Goal: Download file/media

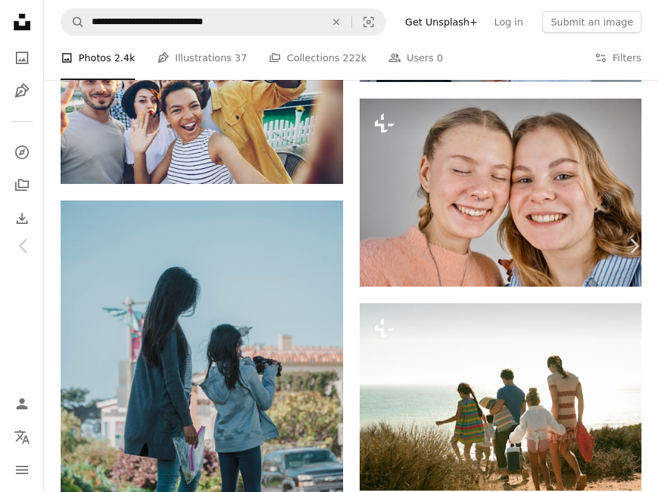
scroll to position [52553, 0]
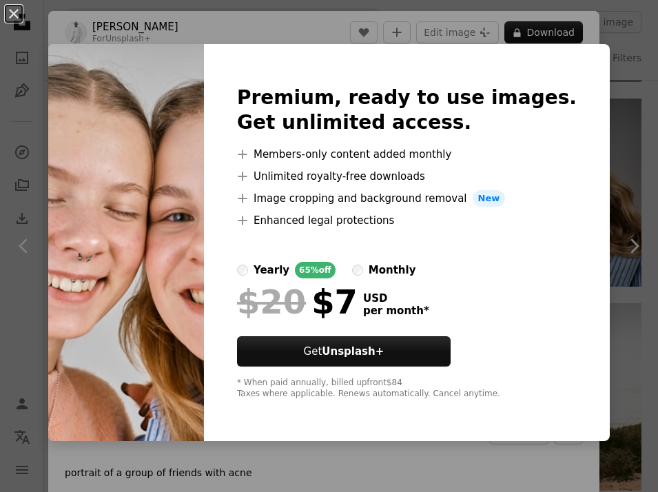
click at [203, 124] on img at bounding box center [126, 242] width 156 height 397
click at [305, 42] on div "An X shape Premium, ready to use images. Get unlimited access. A plus sign Memb…" at bounding box center [329, 246] width 658 height 492
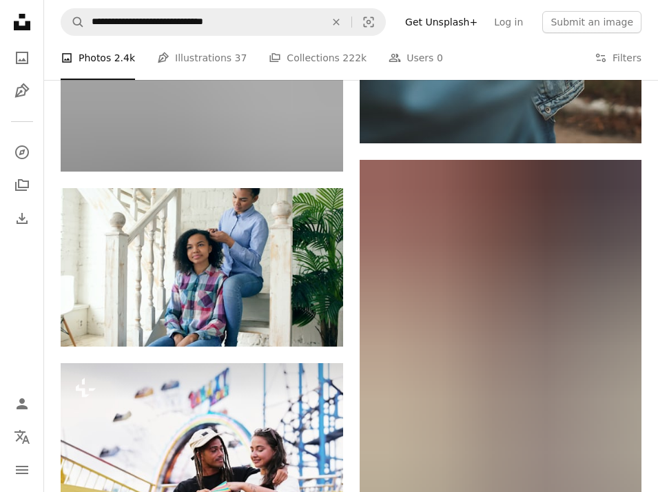
scroll to position [57229, 0]
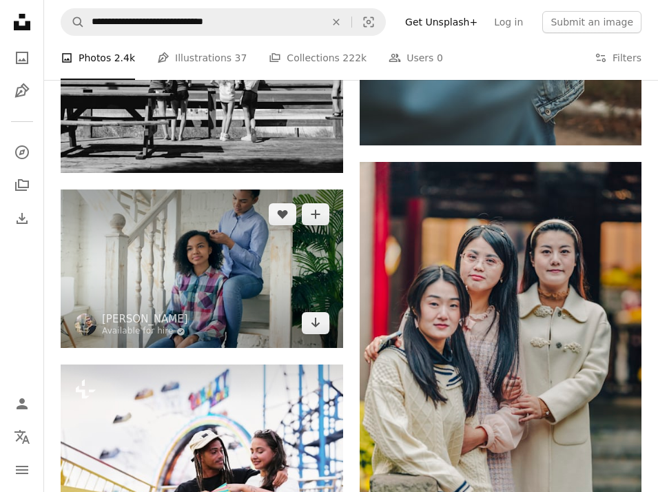
click at [260, 287] on img at bounding box center [202, 268] width 282 height 158
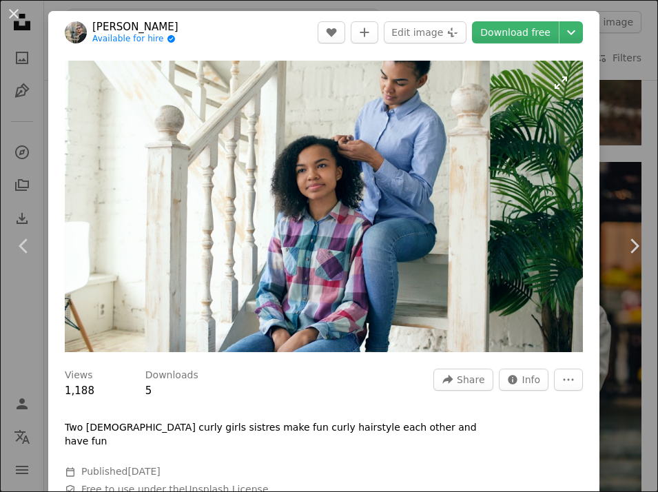
scroll to position [57198, 0]
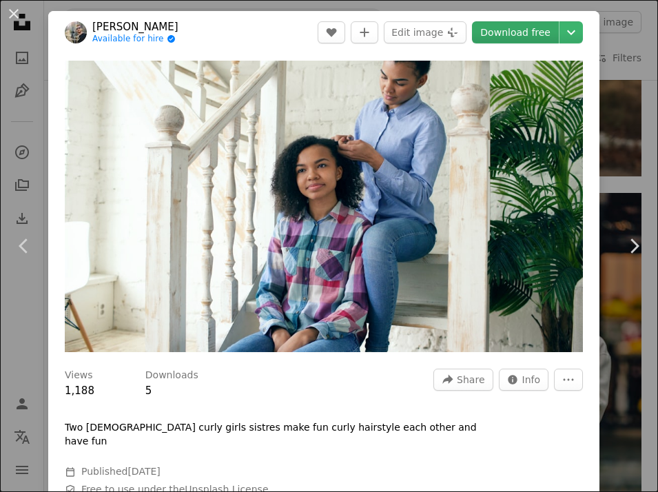
click at [537, 37] on link "Download free" at bounding box center [515, 32] width 87 height 22
